Goal: Transaction & Acquisition: Purchase product/service

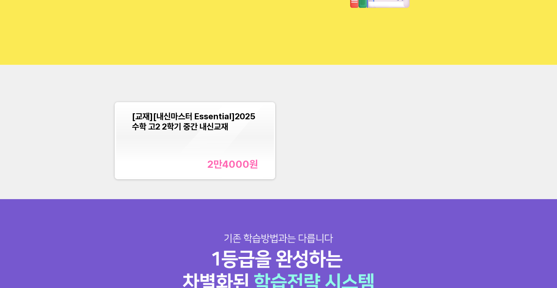
scroll to position [120, 0]
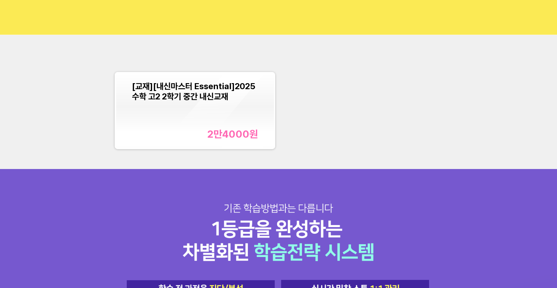
click at [226, 140] on div "[교재][내신마스터 Essential]2025 수학 고2 2학기 중간 내신교재 2만4000 원" at bounding box center [195, 110] width 158 height 75
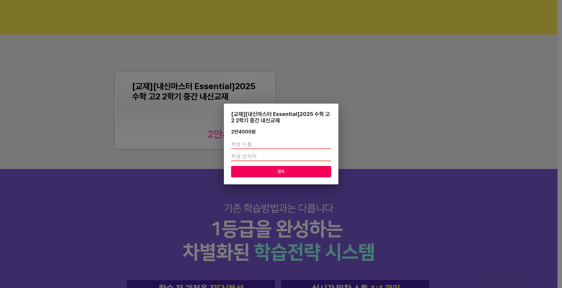
click at [255, 145] on input "text" at bounding box center [281, 144] width 100 height 10
type input "[PERSON_NAME]"
type input "01046804847"
click at [277, 171] on span "결제" at bounding box center [281, 172] width 90 height 8
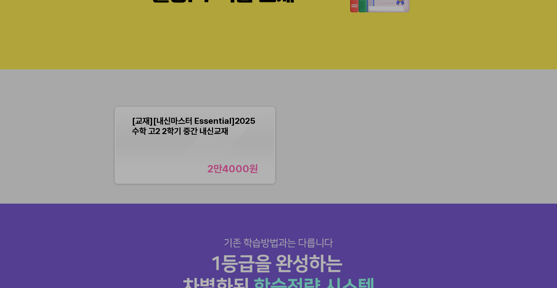
scroll to position [60, 0]
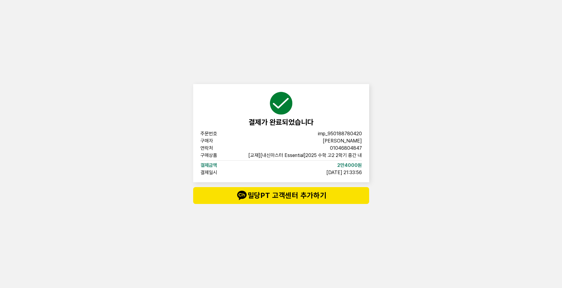
click at [477, 91] on div "결제가 완료되었습니다 주문번호 imp_[PHONE_NUMBER] 구매자 김지후 연락처 01046804847 구매상품 [교재][내신마스터 Ess…" at bounding box center [281, 144] width 562 height 288
